Goal: Find specific page/section: Find specific page/section

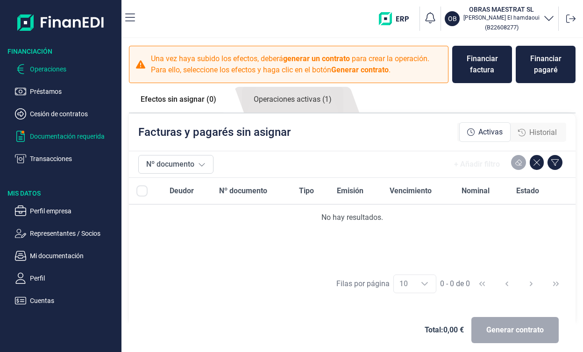
click at [78, 137] on p "Documentación requerida" at bounding box center [74, 136] width 88 height 11
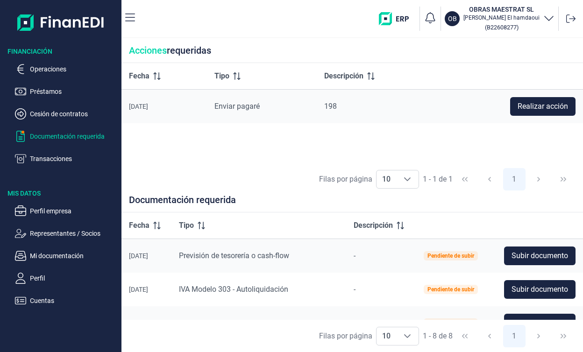
click at [64, 139] on p "Documentación requerida" at bounding box center [74, 136] width 88 height 11
click at [65, 136] on p "Documentación requerida" at bounding box center [74, 136] width 88 height 11
click at [45, 98] on ul "Operaciones Préstamos Cesión de contratos Documentación requerida Transacciones" at bounding box center [60, 110] width 121 height 108
click at [45, 96] on p "Préstamos" at bounding box center [74, 91] width 88 height 11
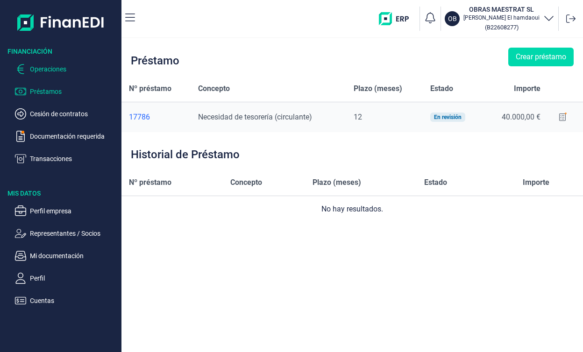
click at [49, 71] on p "Operaciones" at bounding box center [74, 68] width 88 height 11
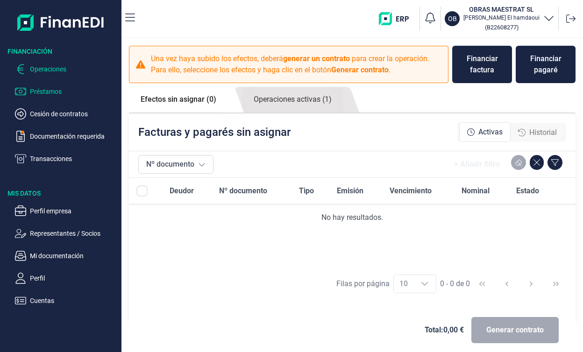
click at [49, 93] on p "Préstamos" at bounding box center [74, 91] width 88 height 11
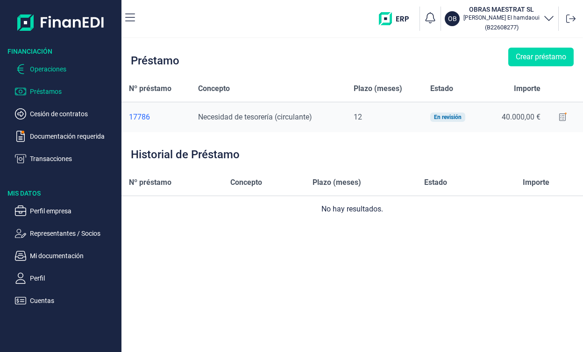
click at [58, 64] on p "Operaciones" at bounding box center [74, 68] width 88 height 11
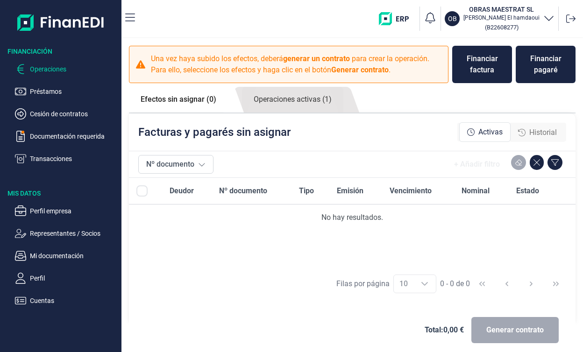
click at [75, 122] on ul "Operaciones Préstamos Cesión de contratos Documentación requerida Transacciones" at bounding box center [60, 110] width 121 height 108
click at [78, 116] on p "Cesión de contratos" at bounding box center [74, 113] width 88 height 11
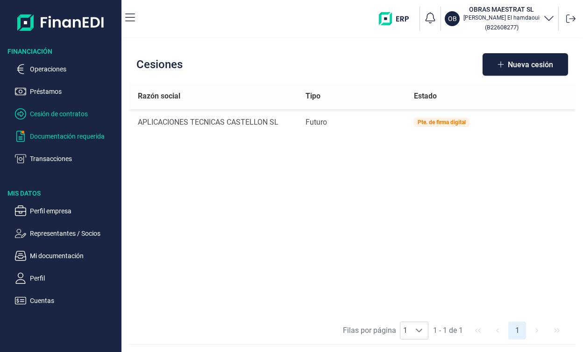
click at [76, 134] on p "Documentación requerida" at bounding box center [74, 136] width 88 height 11
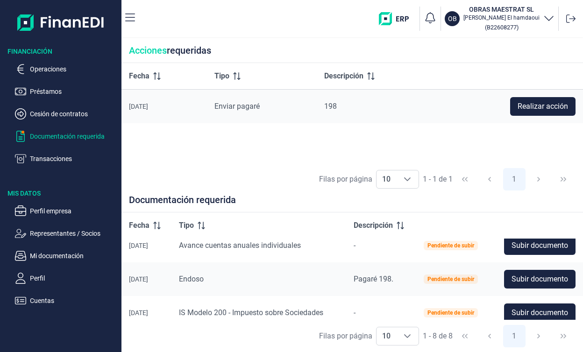
scroll to position [188, 0]
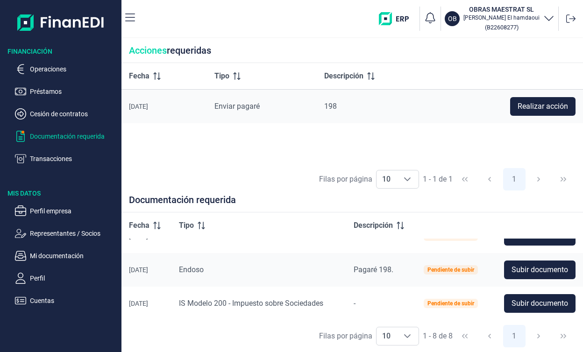
click at [260, 108] on span "Enviar pagaré" at bounding box center [236, 106] width 45 height 9
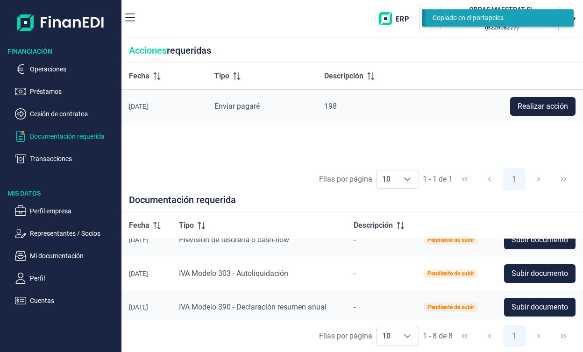
scroll to position [0, 0]
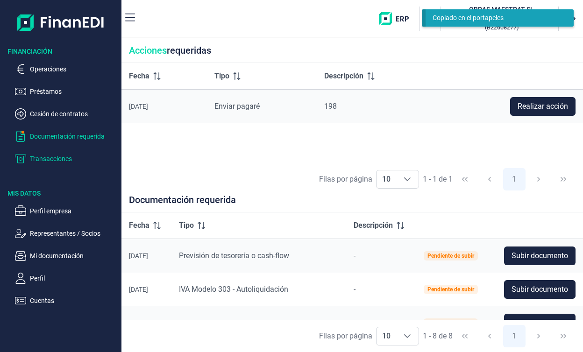
click at [60, 159] on p "Transacciones" at bounding box center [74, 158] width 88 height 11
